Goal: Task Accomplishment & Management: Use online tool/utility

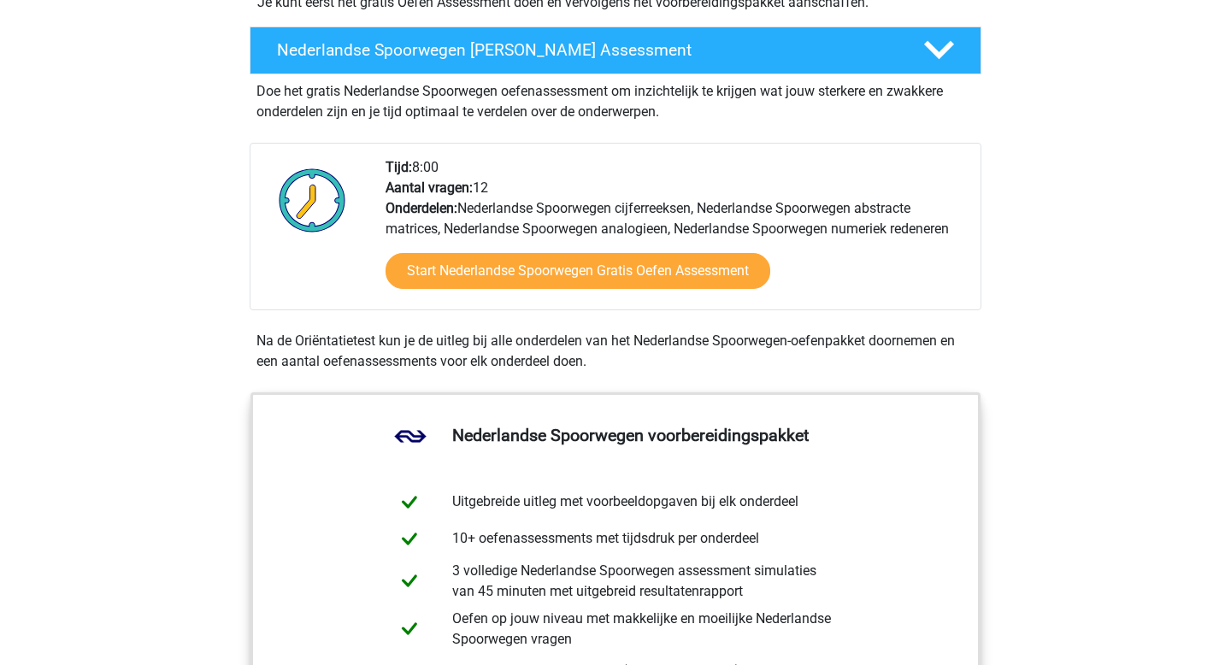
scroll to position [436, 0]
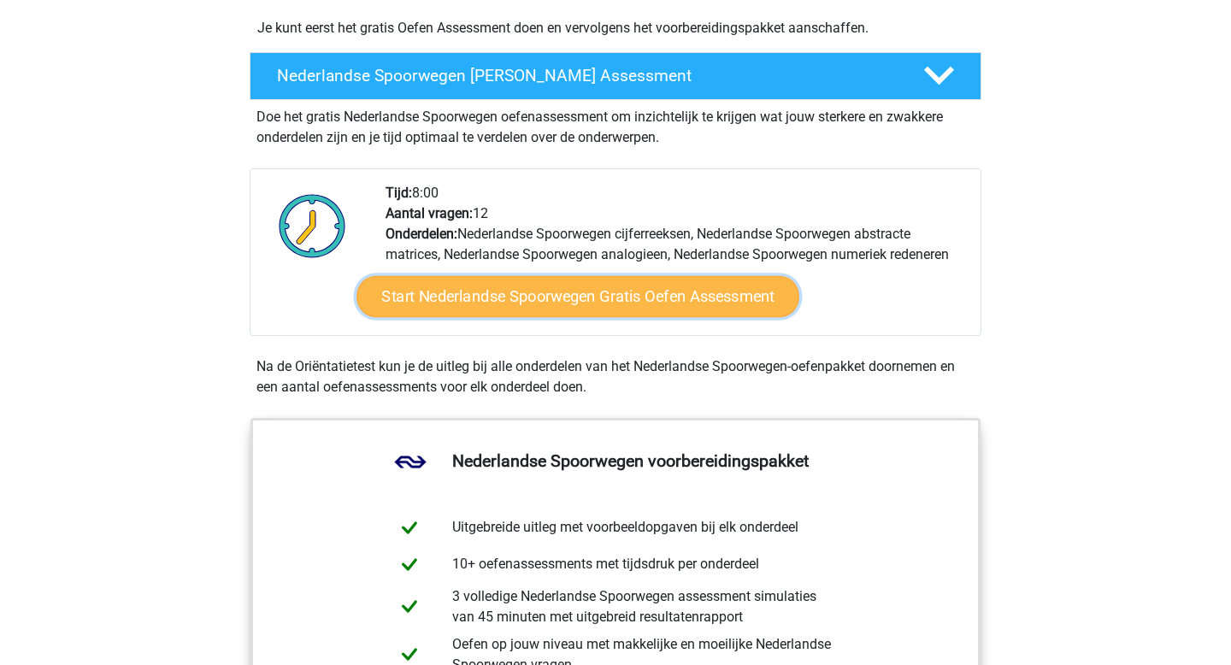
click at [614, 303] on link "Start Nederlandse Spoorwegen Gratis Oefen Assessment" at bounding box center [578, 296] width 443 height 41
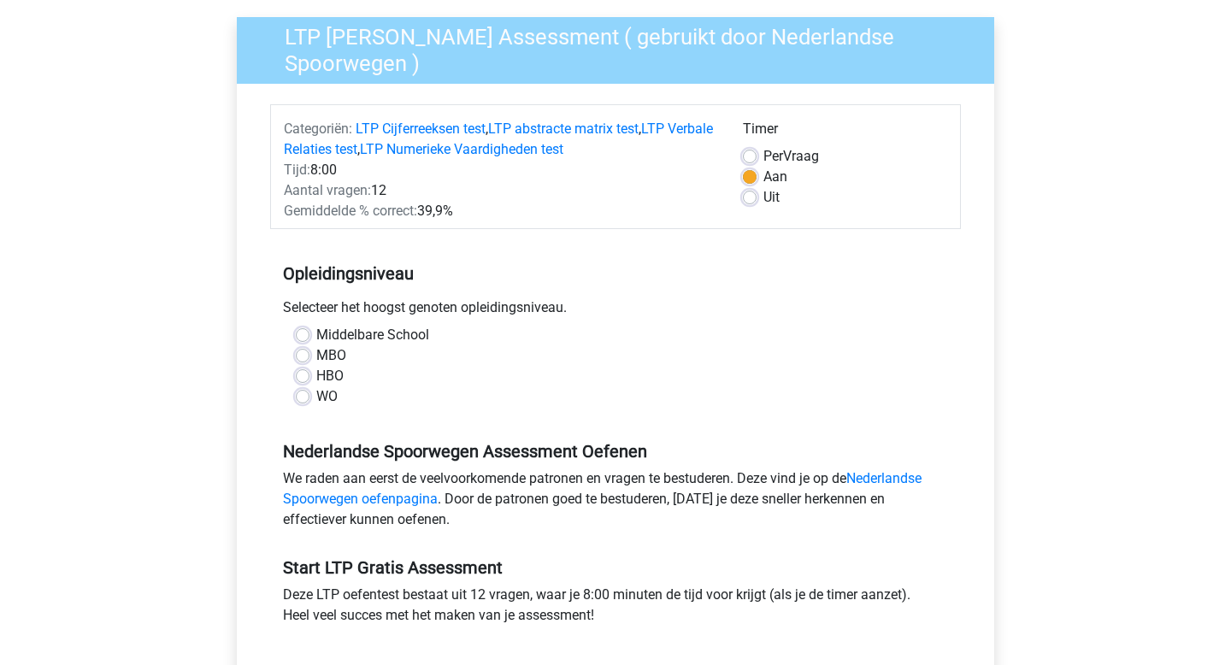
scroll to position [203, 0]
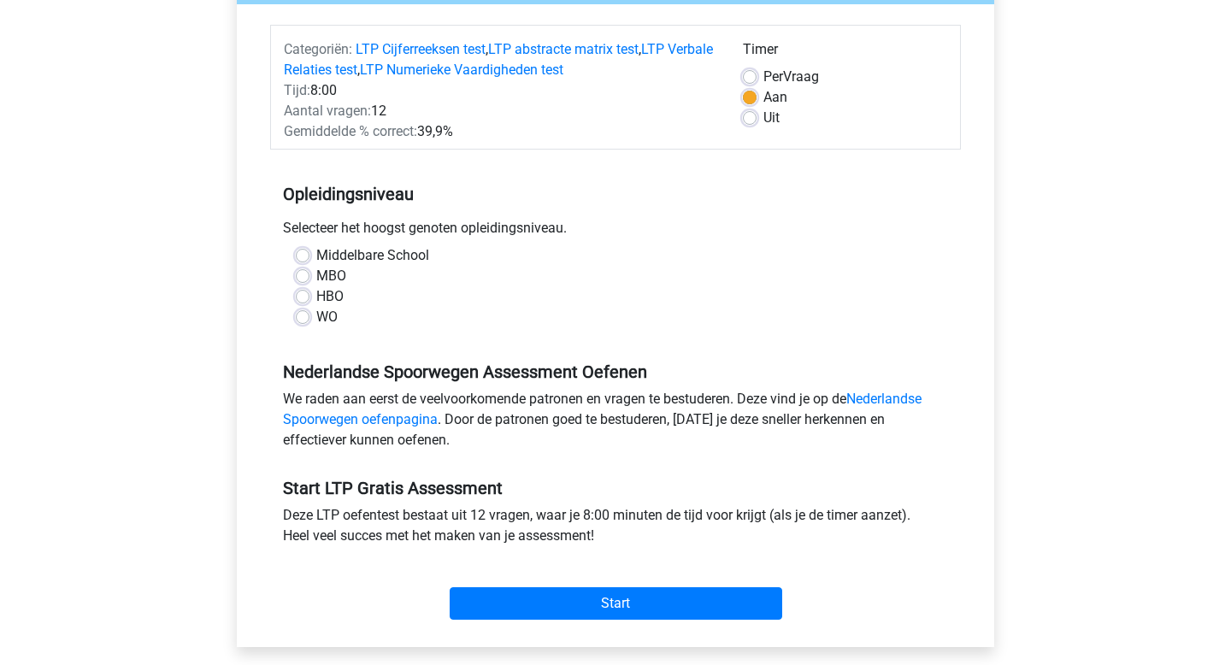
click at [316, 274] on label "MBO" at bounding box center [331, 276] width 30 height 21
click at [297, 274] on input "MBO" at bounding box center [303, 274] width 14 height 17
radio input "true"
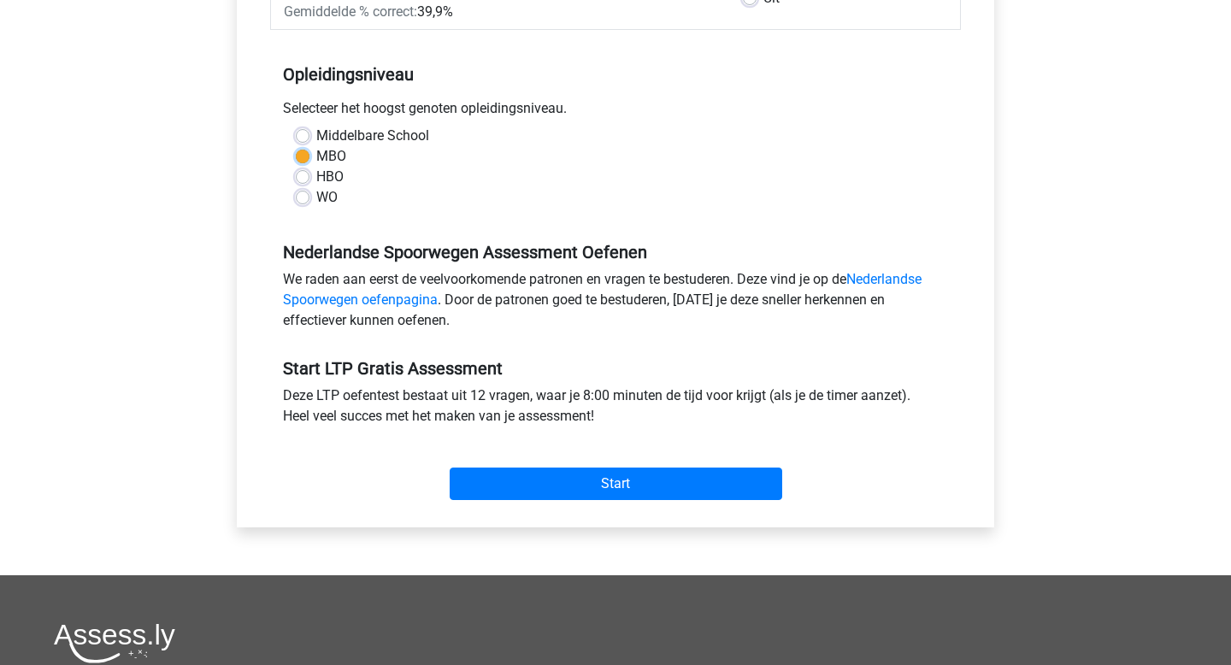
scroll to position [327, 0]
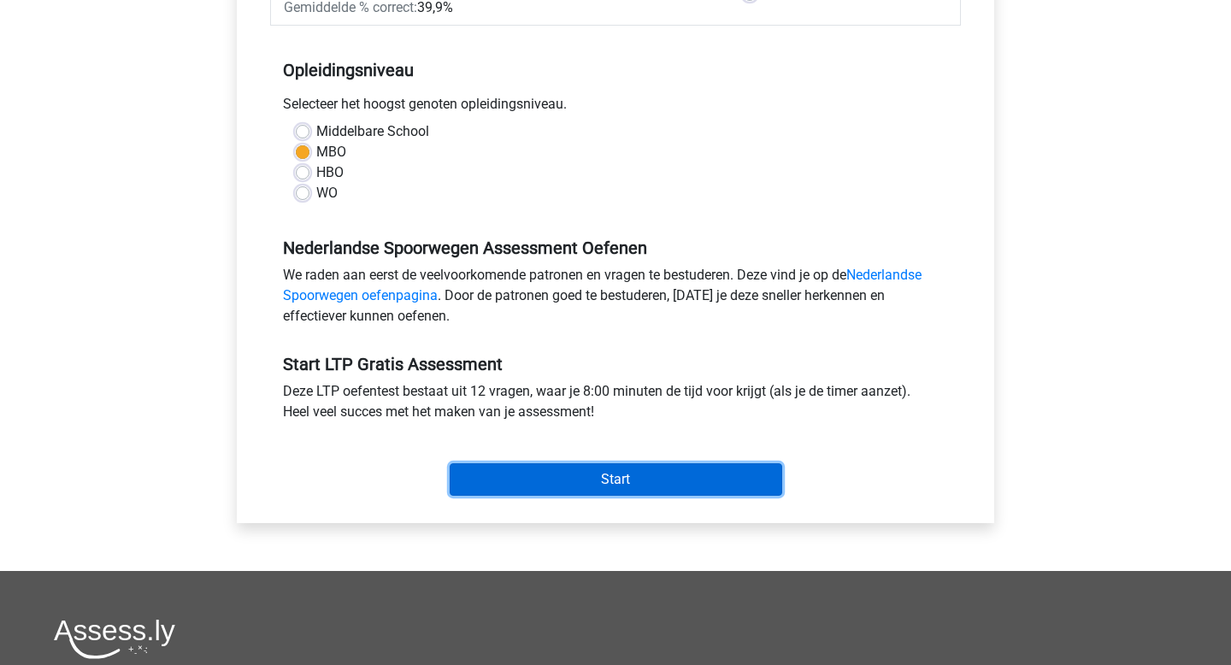
click at [611, 486] on input "Start" at bounding box center [616, 479] width 333 height 32
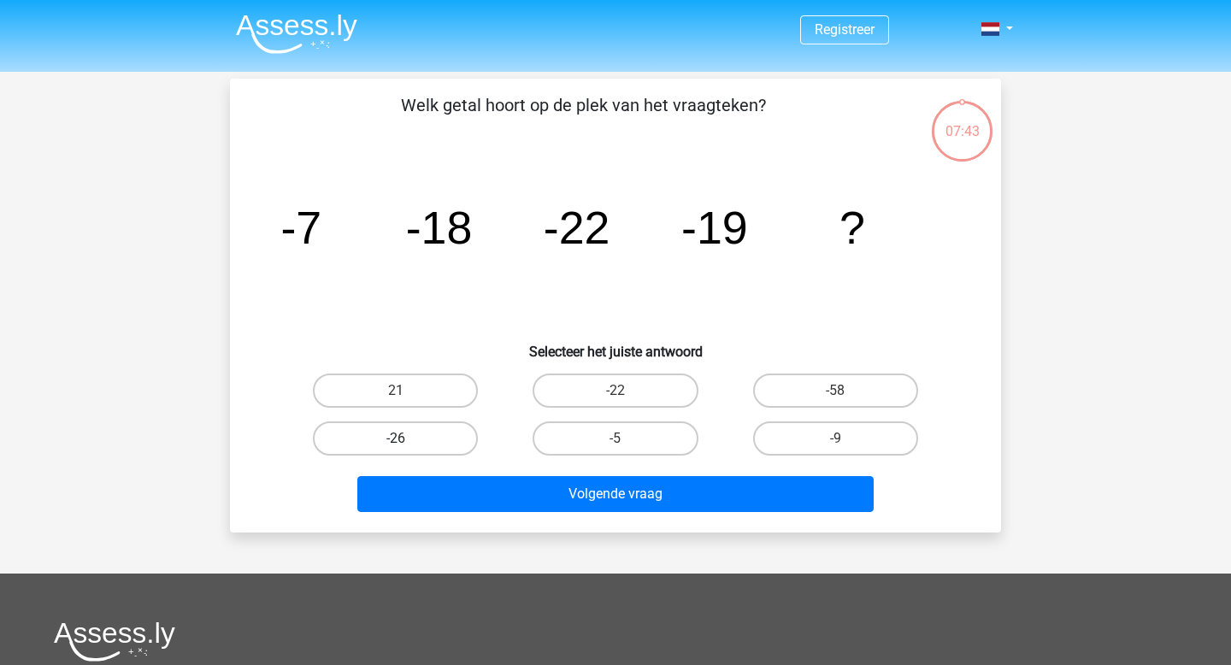
click at [392, 432] on label "-26" at bounding box center [395, 439] width 165 height 34
click at [396, 439] on input "-26" at bounding box center [401, 444] width 11 height 11
radio input "true"
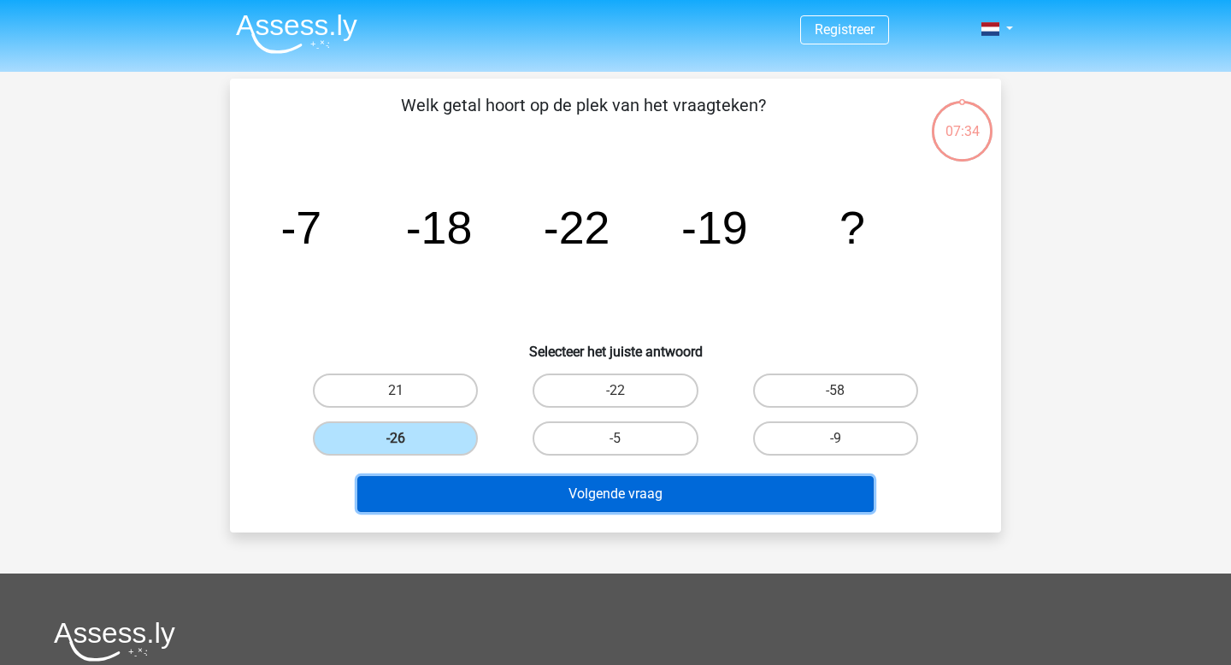
click at [620, 504] on button "Volgende vraag" at bounding box center [615, 494] width 517 height 36
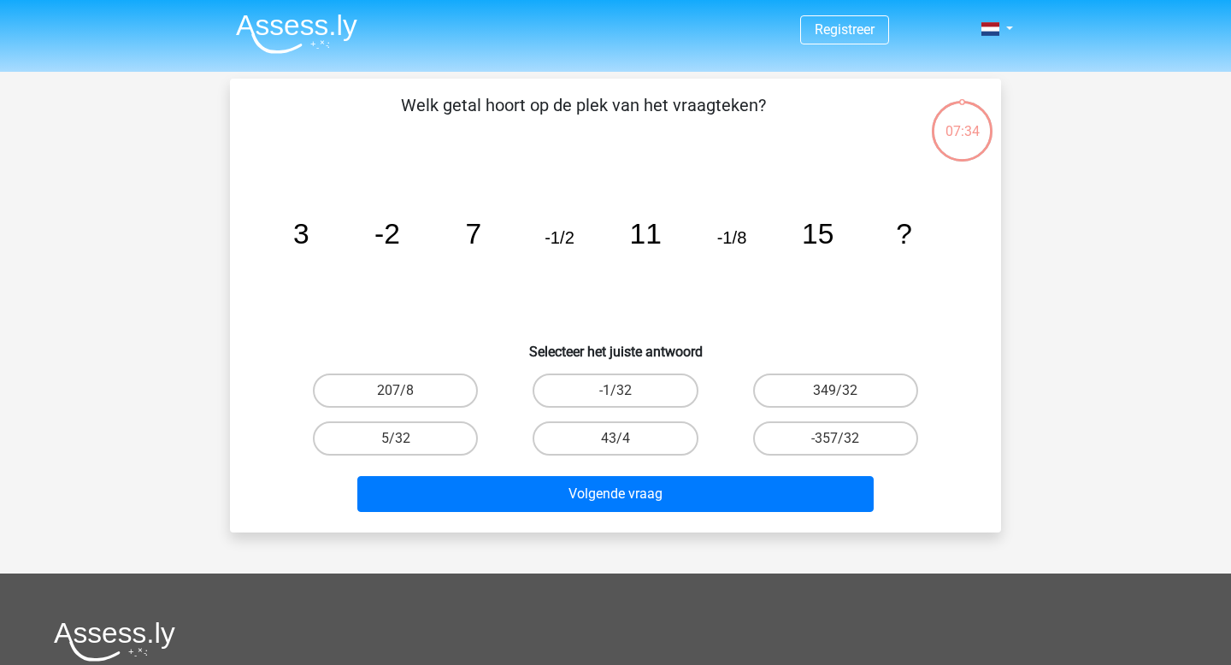
scroll to position [79, 0]
